Goal: Task Accomplishment & Management: Manage account settings

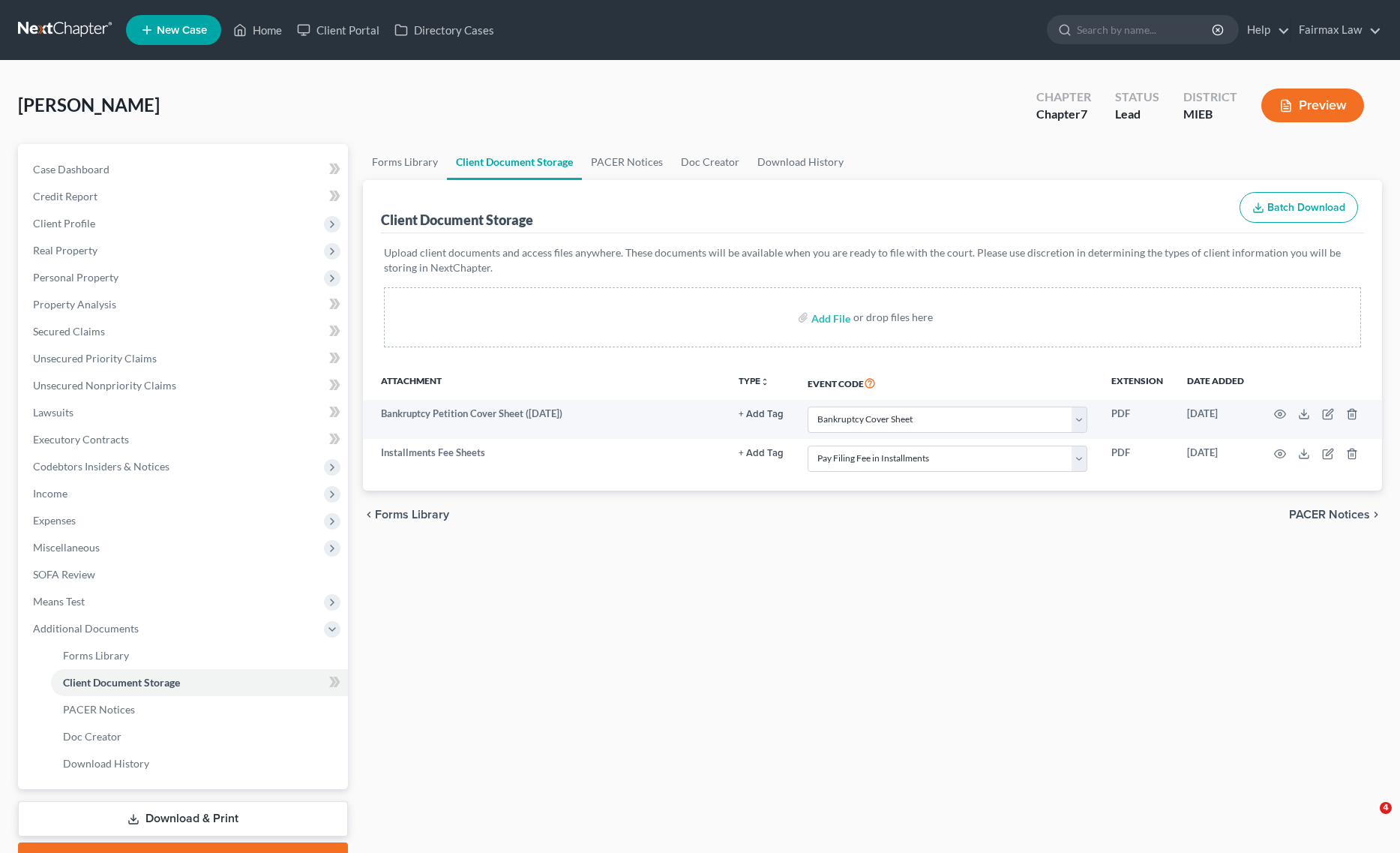
select select "6"
select select "32"
click at [86, 495] on span "Income" at bounding box center [184, 492] width 327 height 27
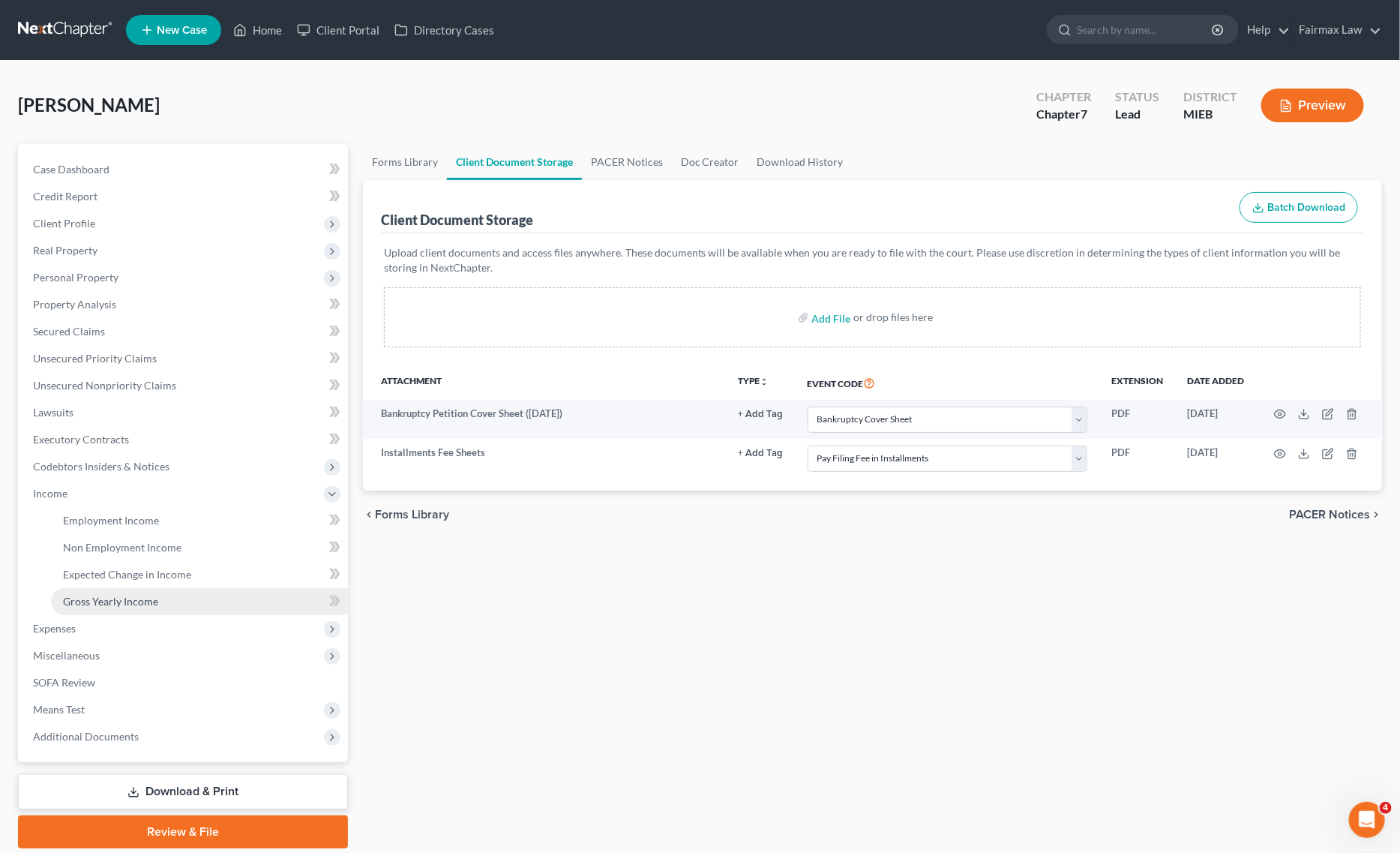
click at [133, 598] on span "Gross Yearly Income" at bounding box center [110, 600] width 95 height 13
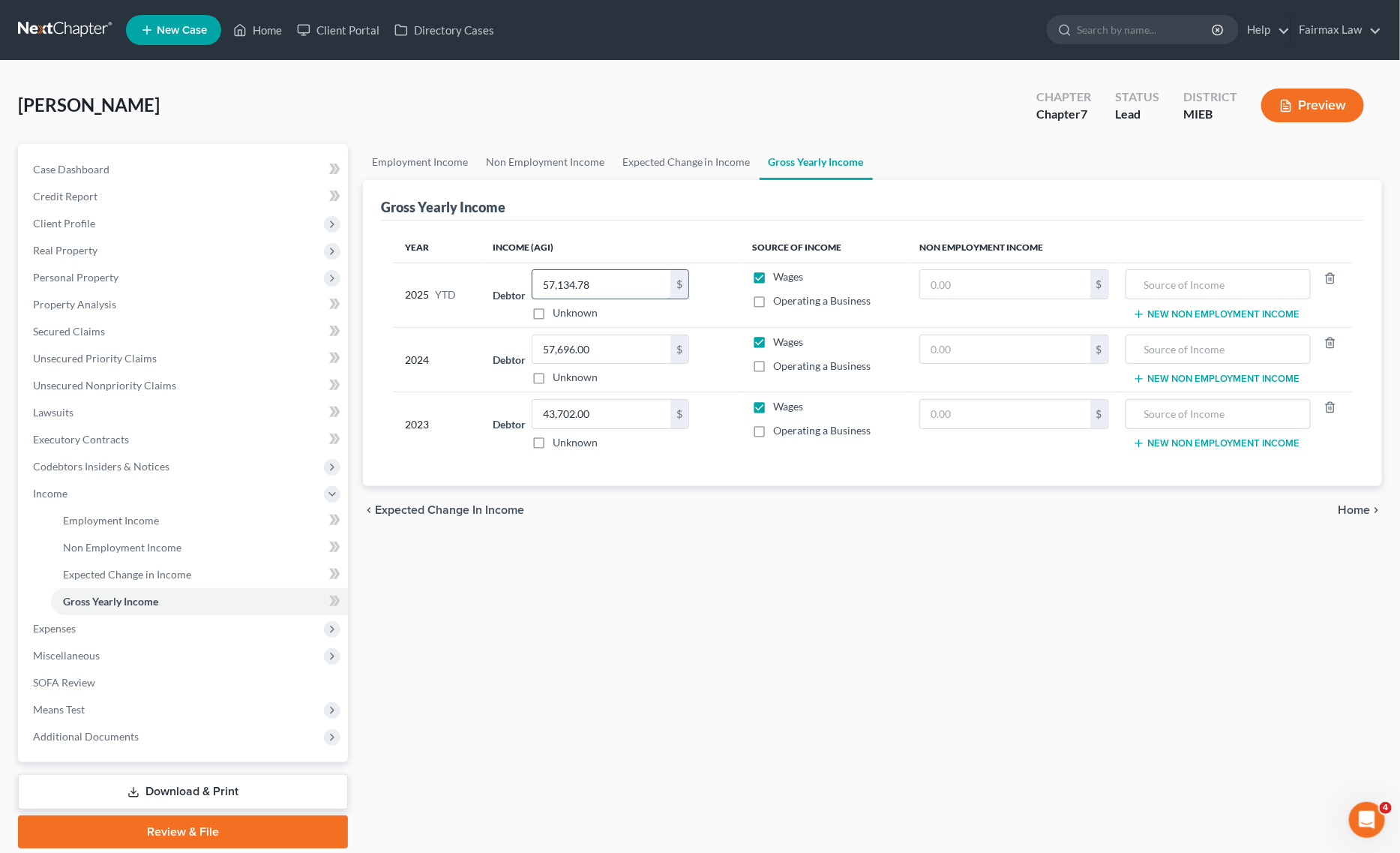
click at [609, 280] on input "57,134.78" at bounding box center [601, 284] width 138 height 28
paste input "33,192.32"
type input "57,134.78"
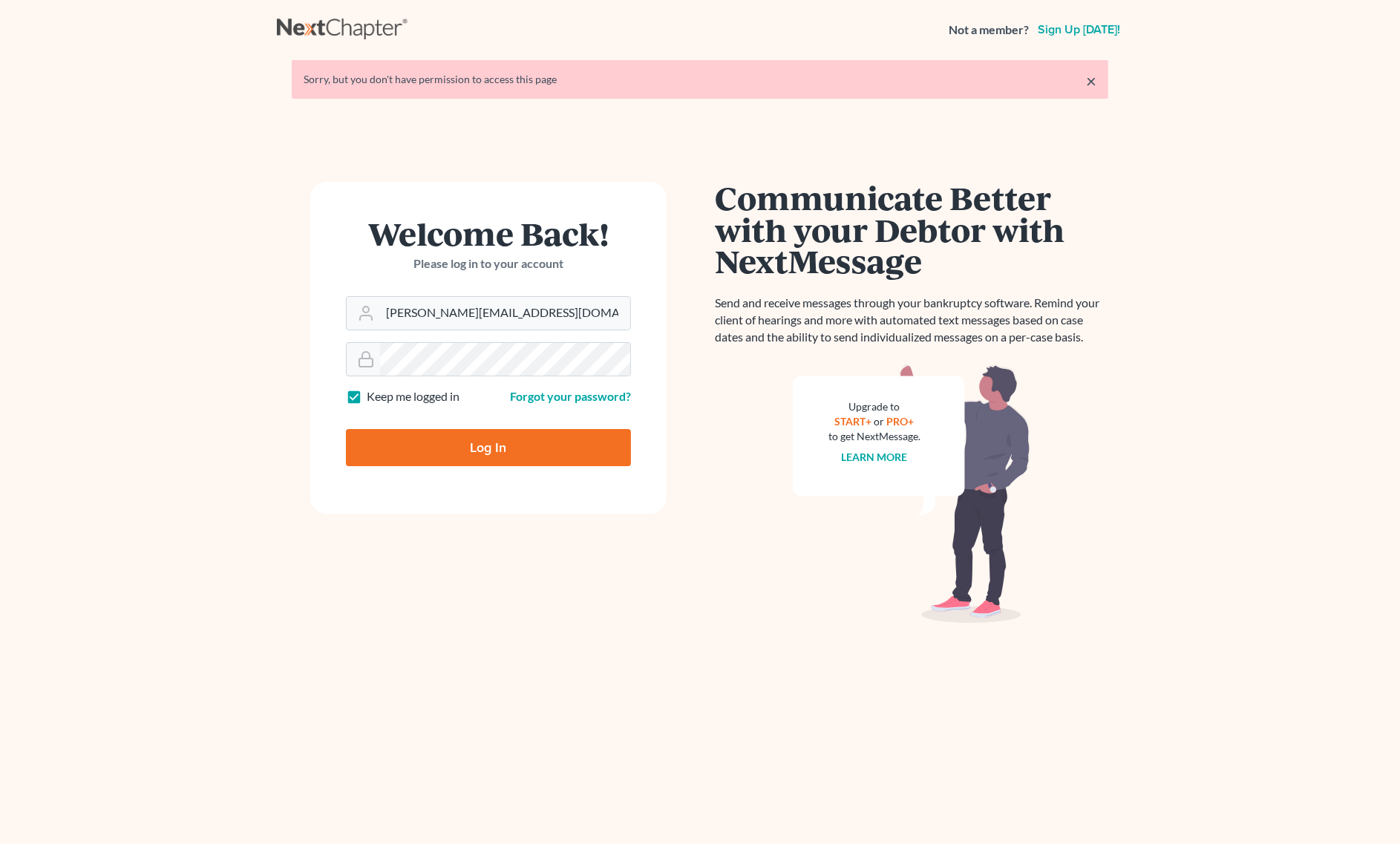
type input "[PERSON_NAME][EMAIL_ADDRESS][DOMAIN_NAME]"
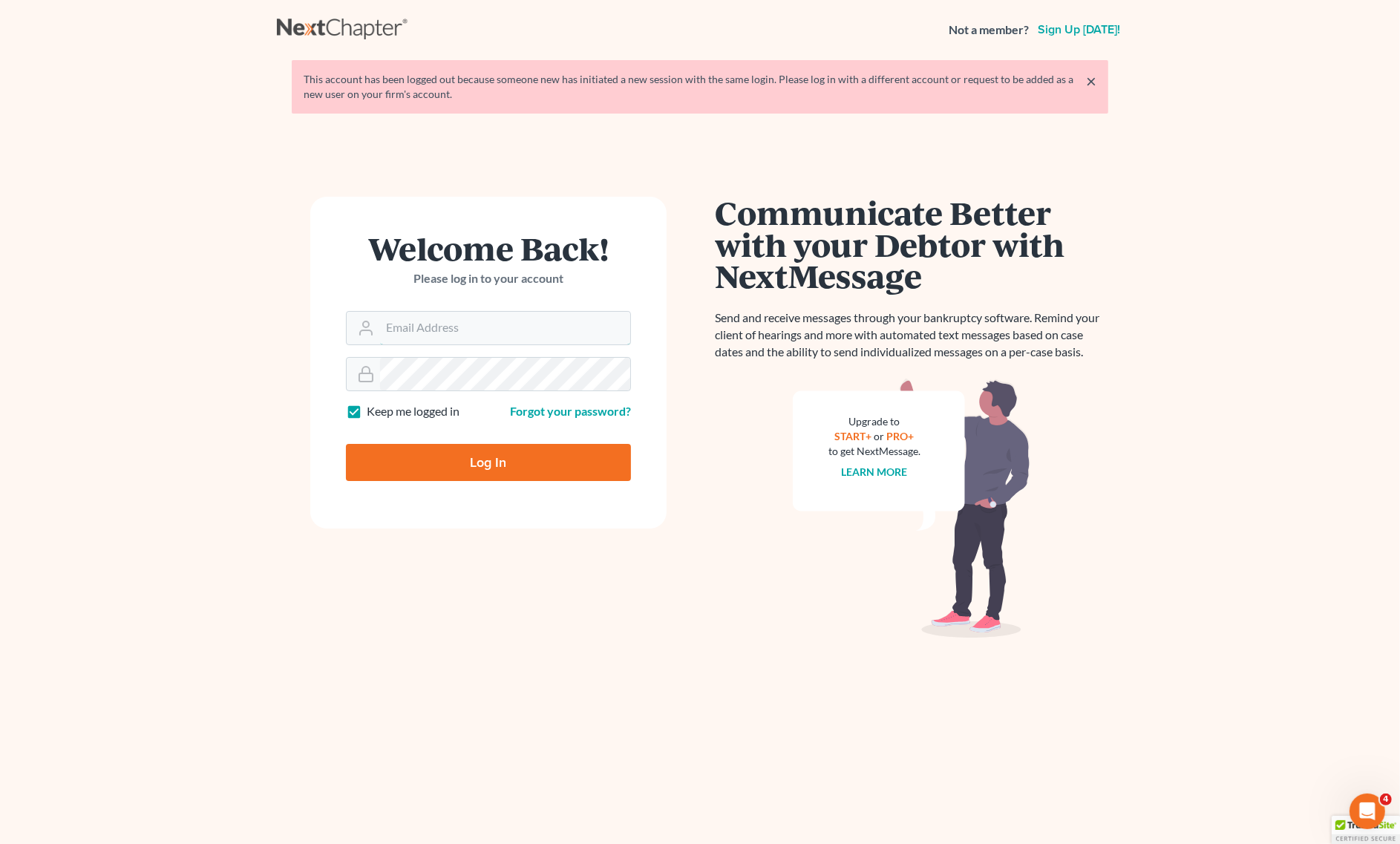
type input "[PERSON_NAME][EMAIL_ADDRESS][DOMAIN_NAME]"
click at [499, 465] on input "Log In" at bounding box center [488, 462] width 285 height 37
type input "Thinking..."
click at [486, 331] on input "[PERSON_NAME][EMAIL_ADDRESS][DOMAIN_NAME]" at bounding box center [505, 329] width 250 height 33
type input "[PERSON_NAME][EMAIL_ADDRESS][DOMAIN_NAME]"
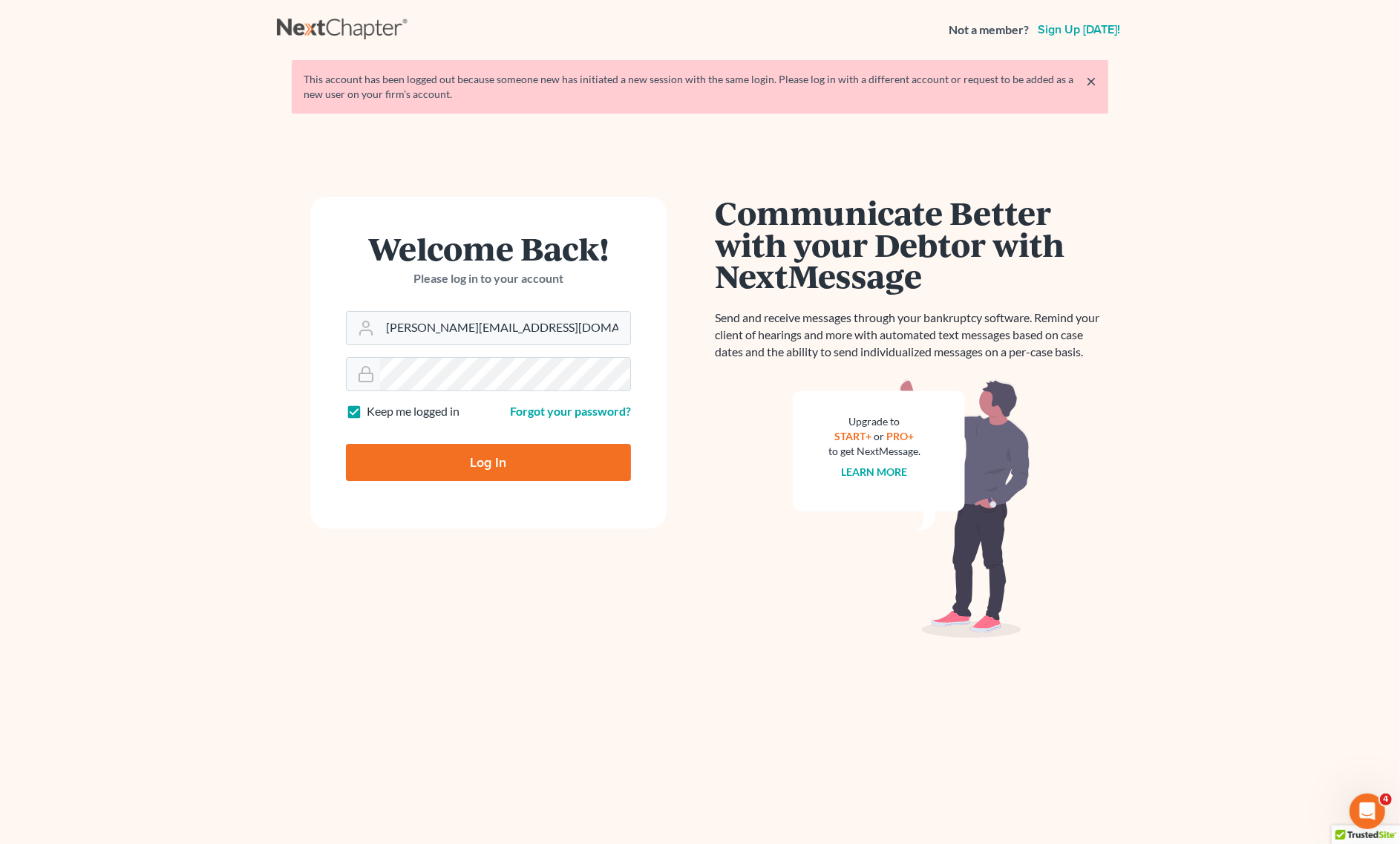
click at [476, 460] on input "Log In" at bounding box center [488, 462] width 285 height 37
type input "Thinking..."
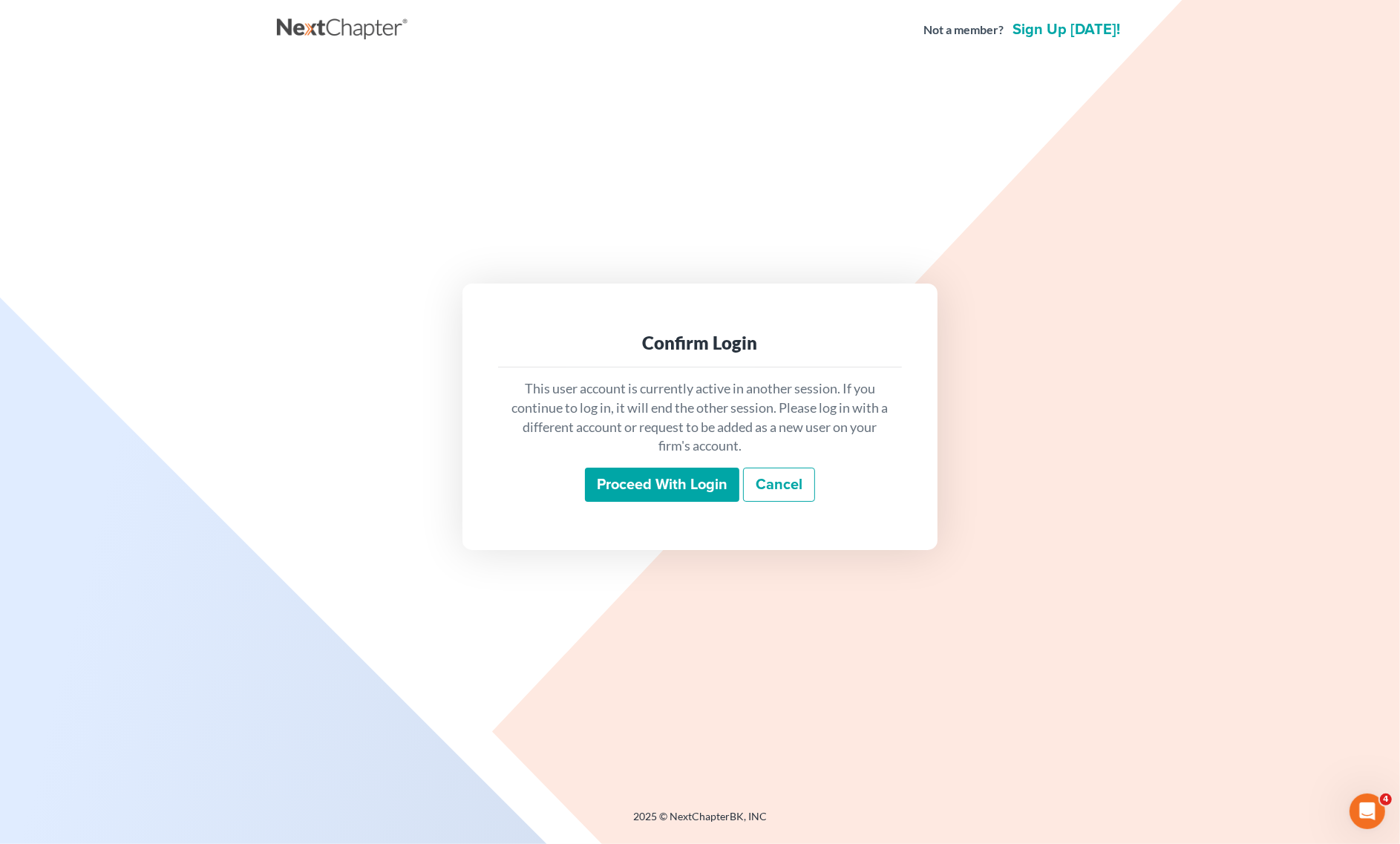
click at [670, 497] on input "Proceed with login" at bounding box center [662, 484] width 155 height 34
